Goal: Find specific page/section: Find specific page/section

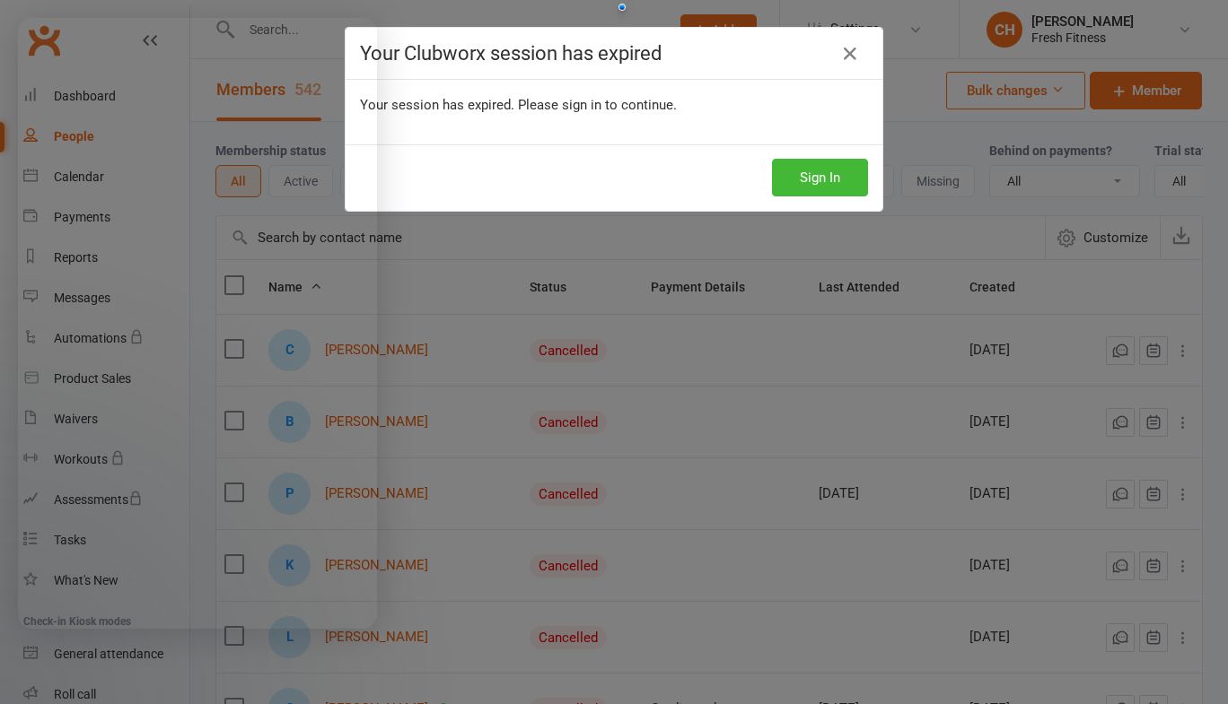
select select "50"
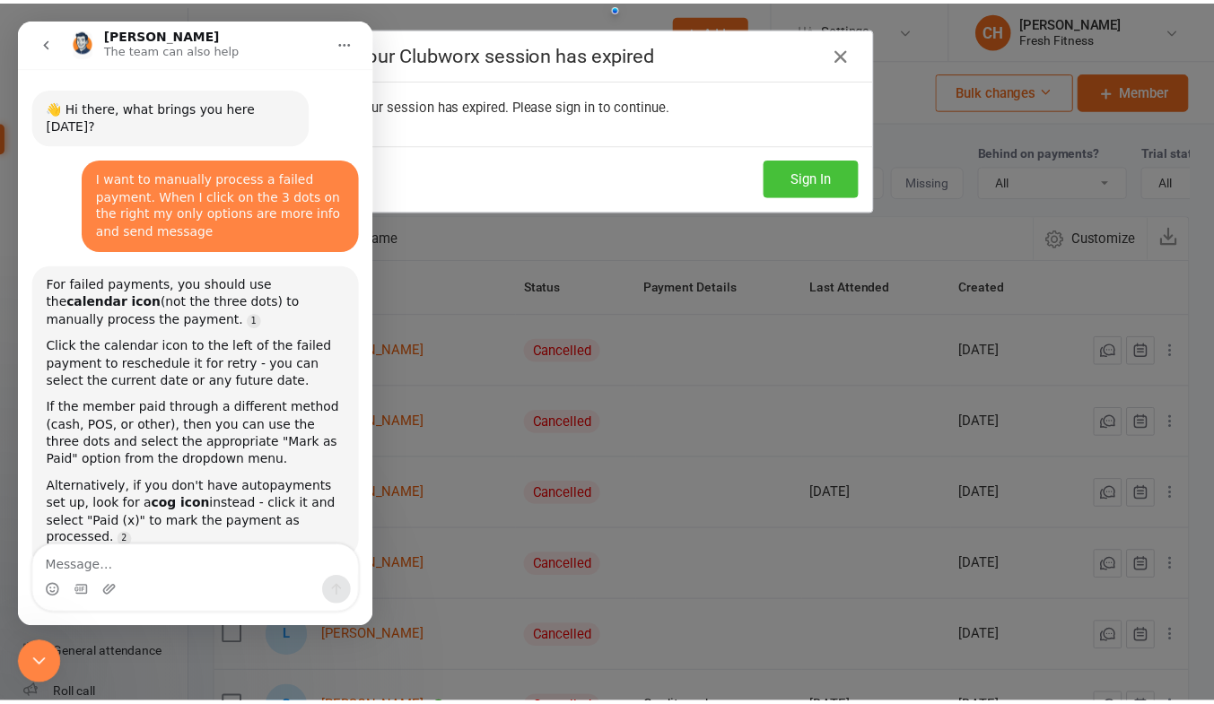
scroll to position [3, 0]
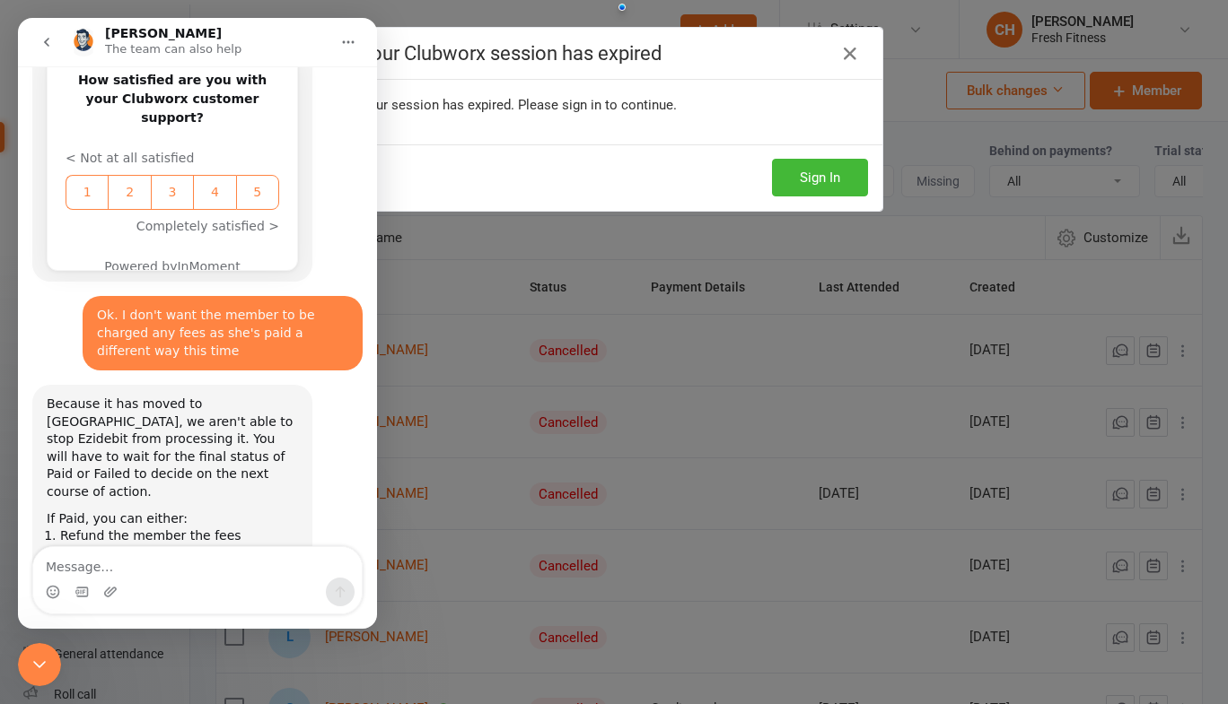
click at [36, 661] on icon "Close Intercom Messenger" at bounding box center [40, 665] width 22 height 22
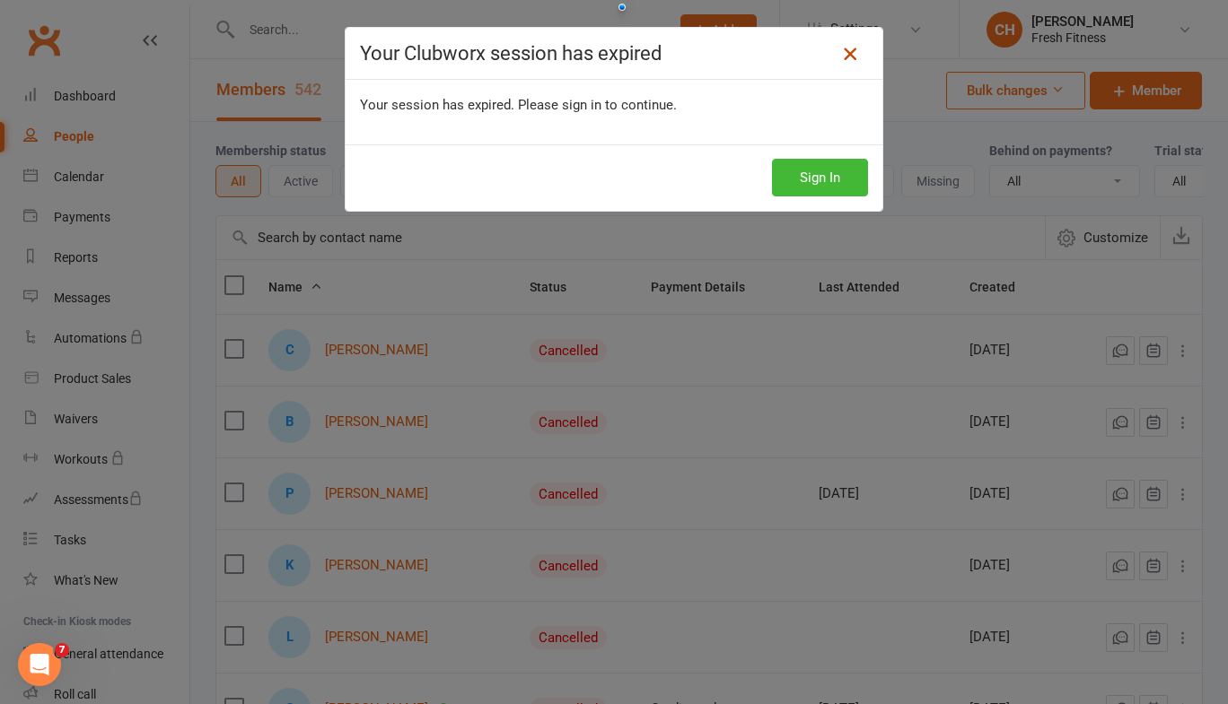
click at [843, 56] on icon at bounding box center [850, 54] width 22 height 22
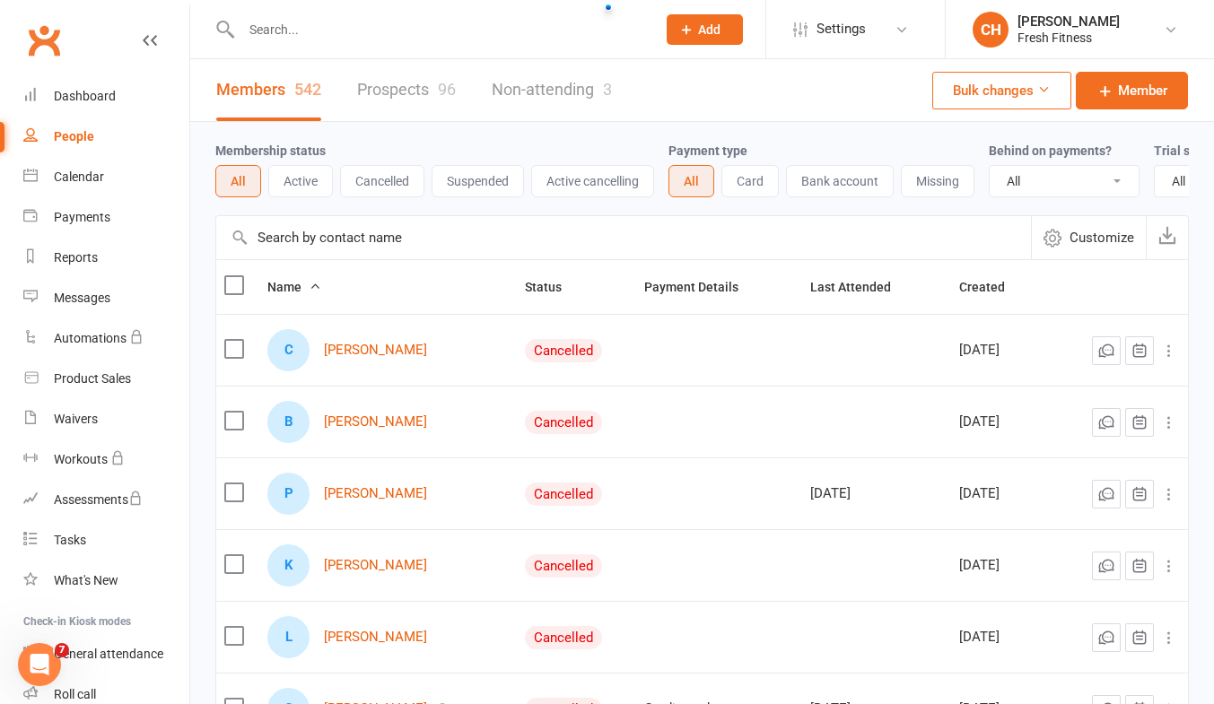
click at [258, 31] on input "text" at bounding box center [439, 29] width 407 height 25
type input "ky"
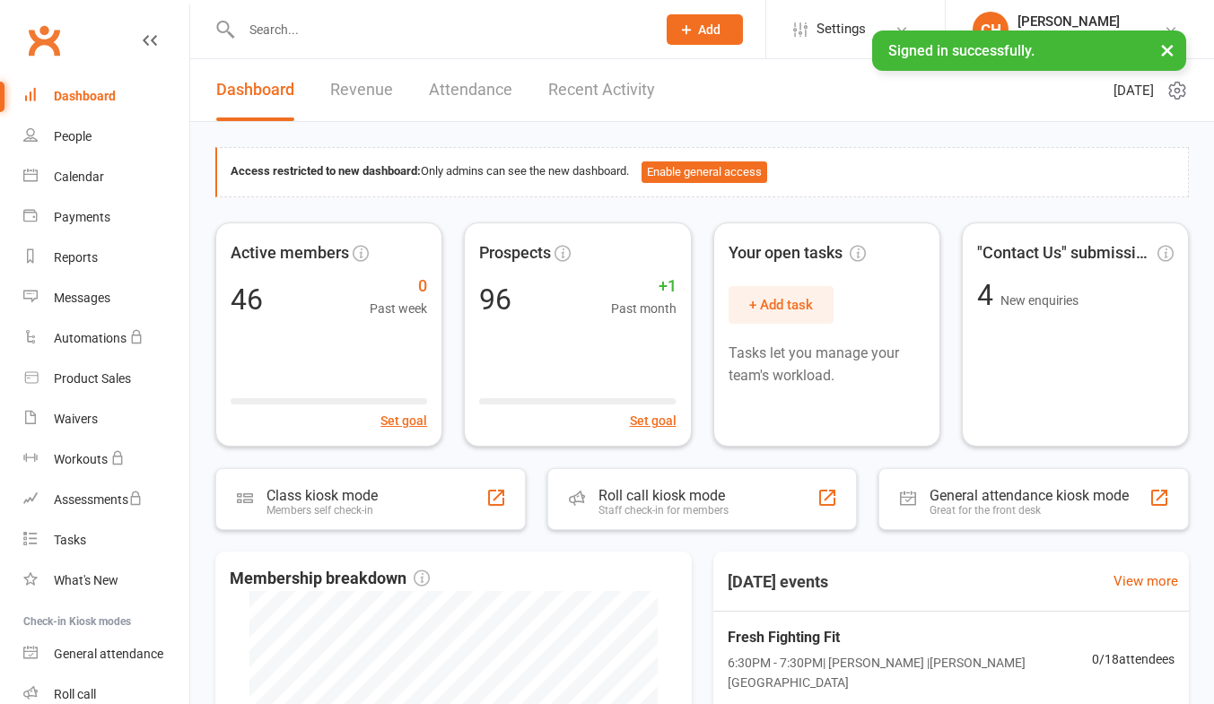
click at [267, 46] on div at bounding box center [429, 29] width 428 height 58
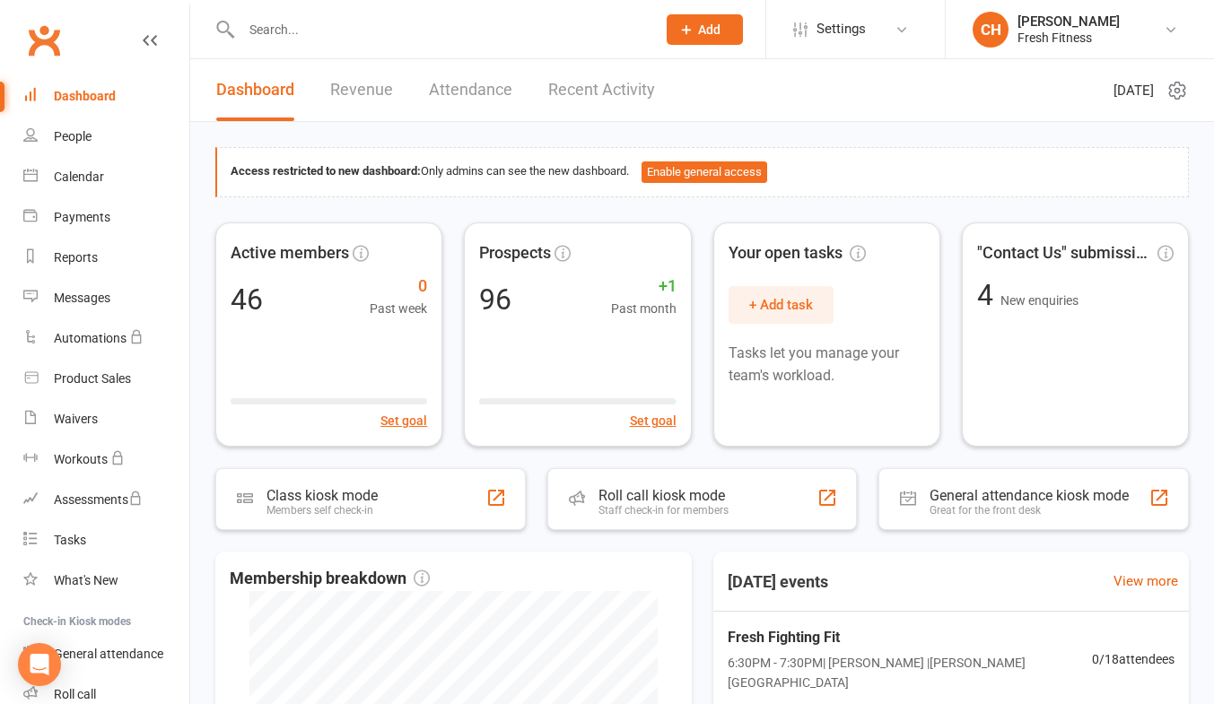
click at [255, 28] on input "text" at bounding box center [439, 29] width 407 height 25
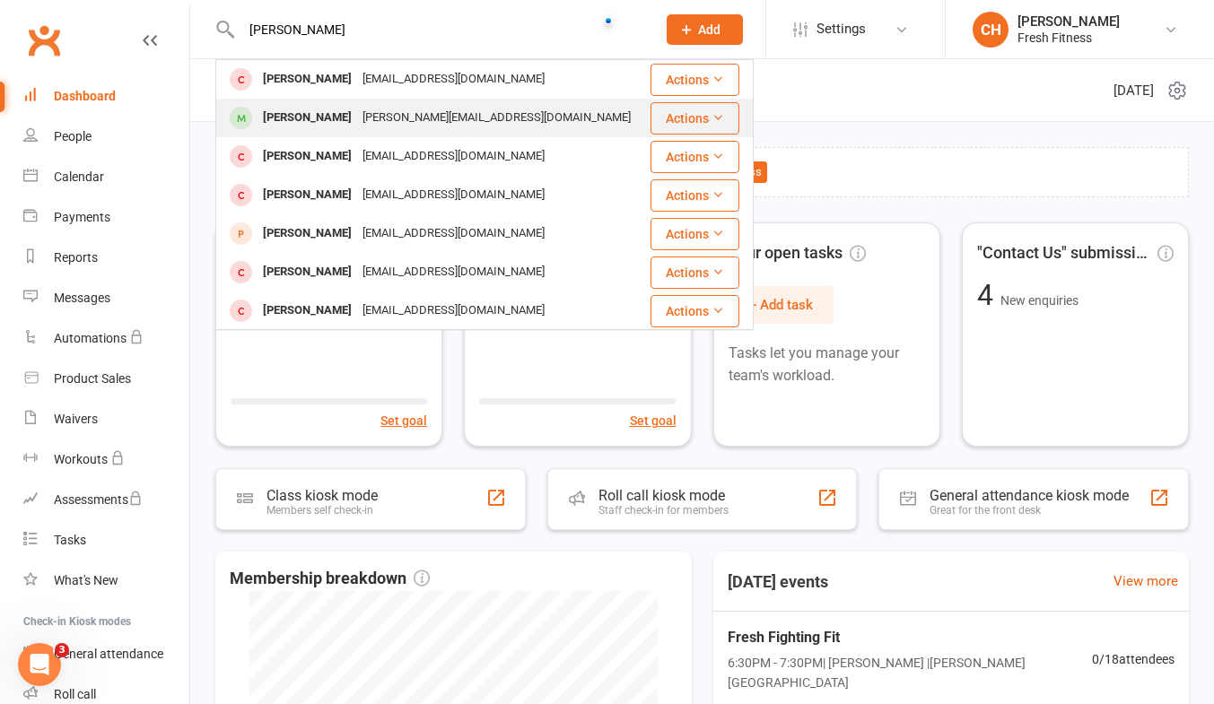
type input "kyle"
click at [328, 118] on div "Kylie Venables" at bounding box center [308, 118] width 100 height 26
